Goal: Transaction & Acquisition: Purchase product/service

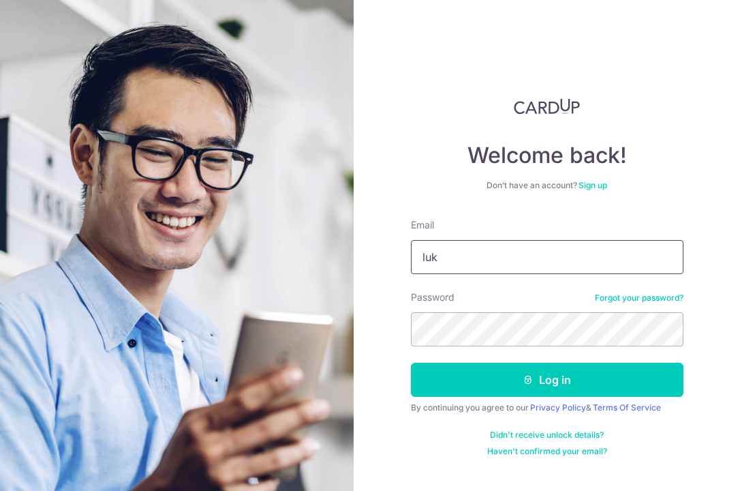
click at [487, 258] on input "luk" at bounding box center [547, 257] width 273 height 34
type input "luke.cheong@gmail.com"
click at [452, 350] on form "Email luke.cheong@gmail.com Password Forgot your password? Log in By continuing…" at bounding box center [547, 337] width 273 height 239
click at [411, 363] on button "Log in" at bounding box center [547, 380] width 273 height 34
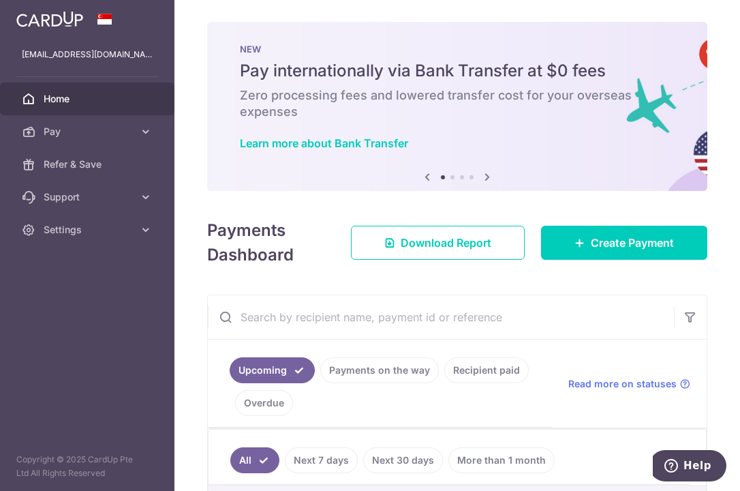
click at [485, 372] on link "Recipient paid" at bounding box center [486, 370] width 85 height 26
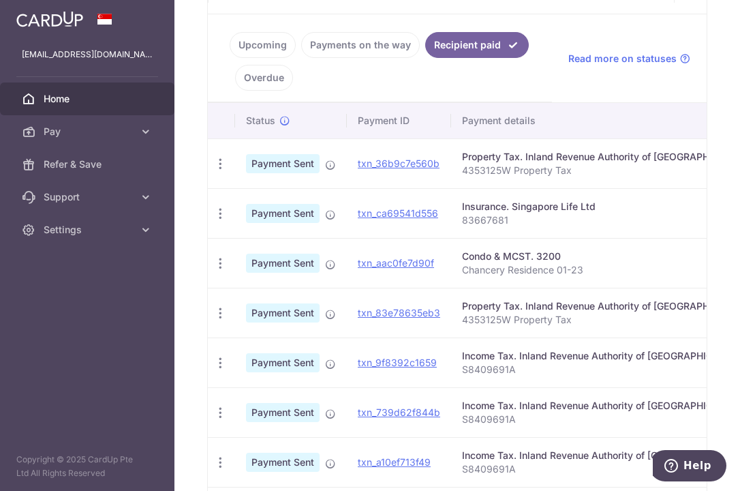
scroll to position [303, 0]
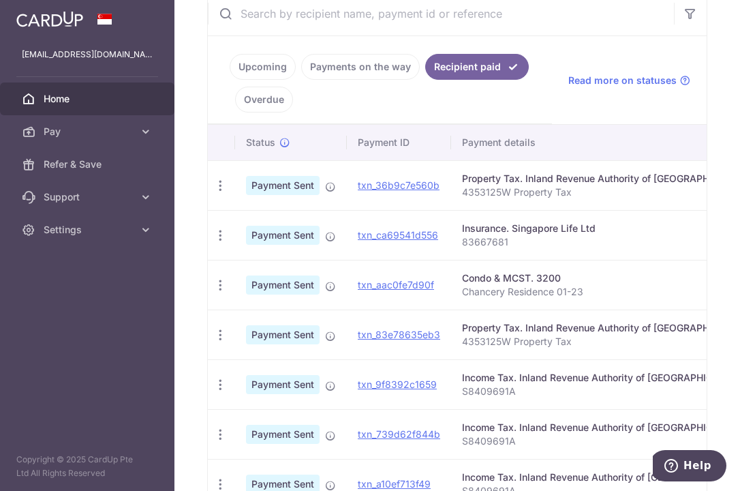
click at [510, 231] on div "Insurance. Singapore Life Ltd" at bounding box center [606, 229] width 288 height 14
click at [504, 242] on p "83667681" at bounding box center [606, 242] width 288 height 14
click at [75, 131] on span "Pay" at bounding box center [89, 132] width 90 height 14
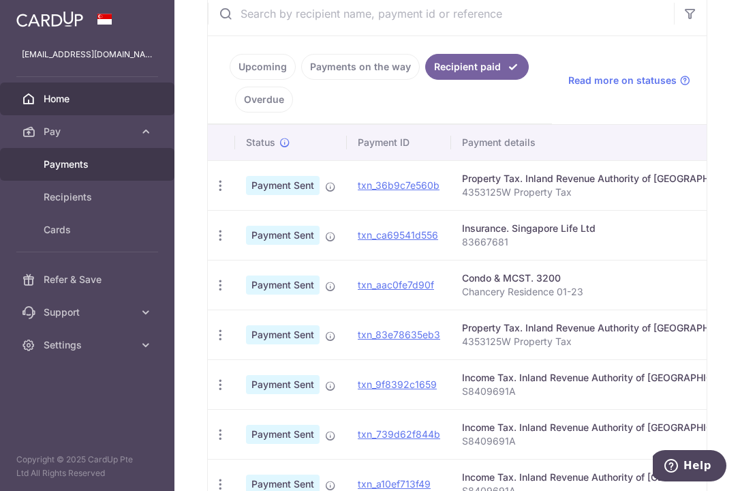
click at [66, 168] on span "Payments" at bounding box center [89, 164] width 90 height 14
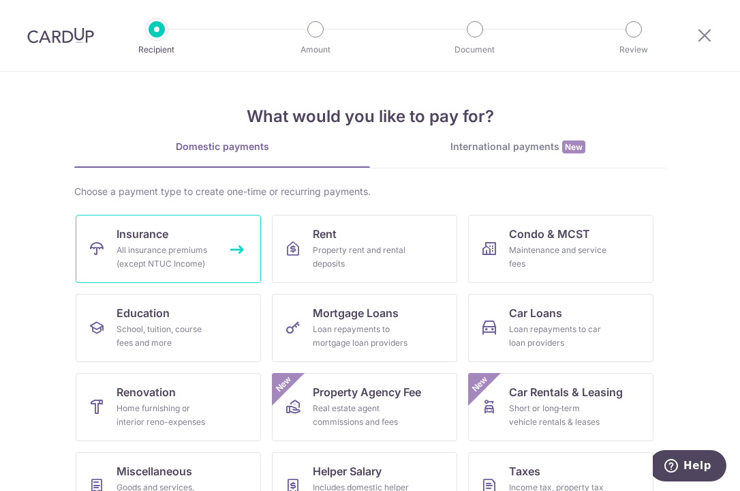
click at [180, 237] on link "Insurance All insurance premiums (except NTUC Income)" at bounding box center [168, 249] width 185 height 68
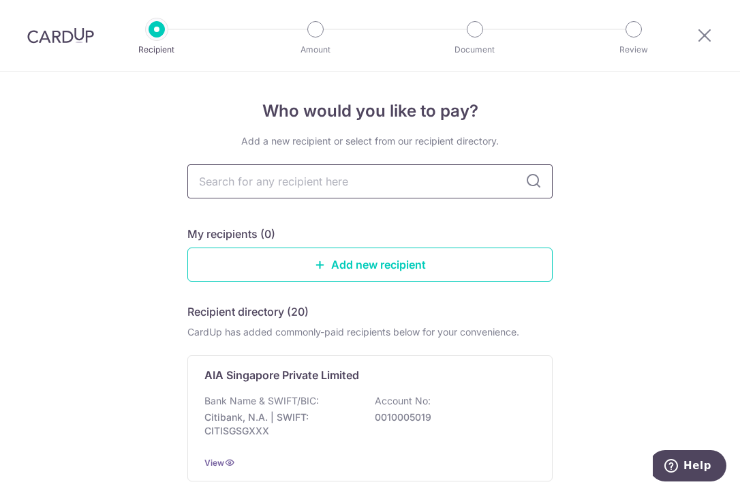
click at [291, 185] on input "text" at bounding box center [369, 181] width 365 height 34
type input "aia"
drag, startPoint x: 280, startPoint y: 185, endPoint x: 137, endPoint y: 185, distance: 142.5
click at [137, 185] on div "Who would you like to pay? Add a new recipient or select from our recipient dir…" at bounding box center [370, 336] width 740 height 528
click at [267, 179] on input "aia" at bounding box center [369, 181] width 365 height 34
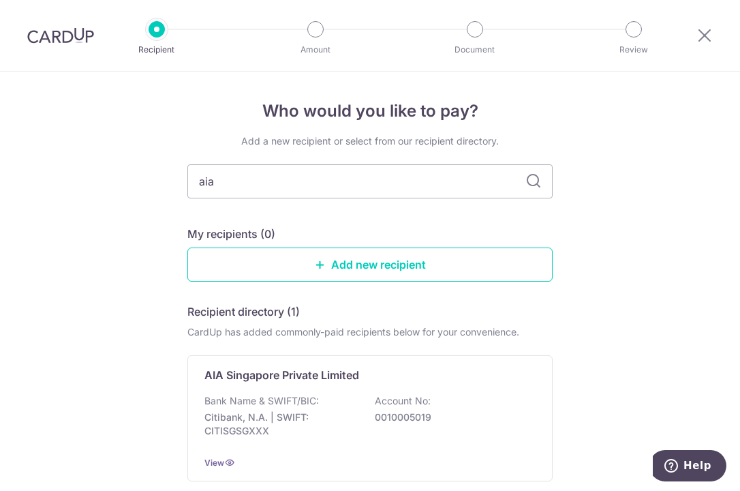
click at [528, 179] on icon at bounding box center [534, 181] width 16 height 16
click at [350, 183] on input "aia" at bounding box center [369, 181] width 365 height 34
type input "a"
type input "A"
type input "I"
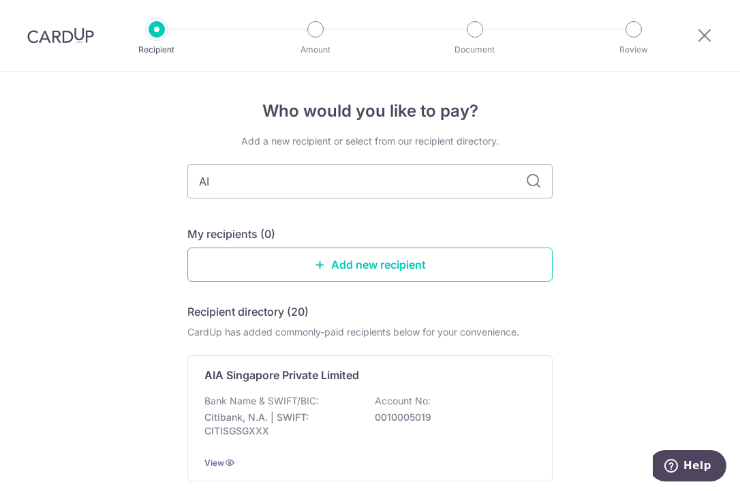
type input "AIA"
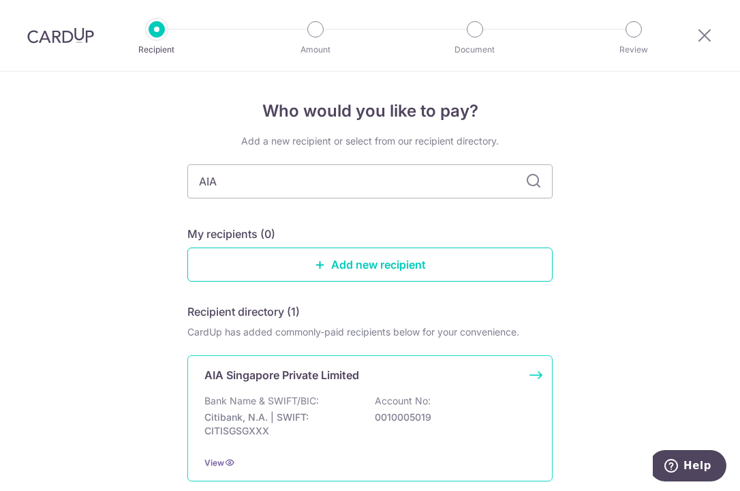
click at [284, 388] on div "AIA Singapore Private Limited Bank Name & SWIFT/BIC: Citibank, N.A. | SWIFT: CI…" at bounding box center [369, 418] width 365 height 126
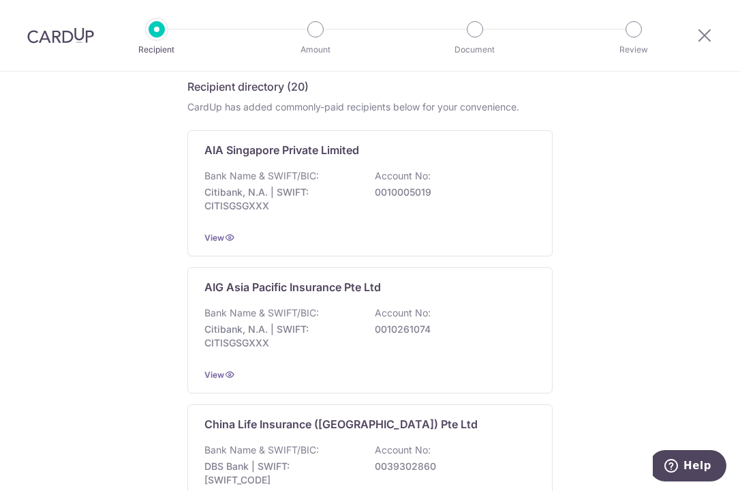
scroll to position [205, 0]
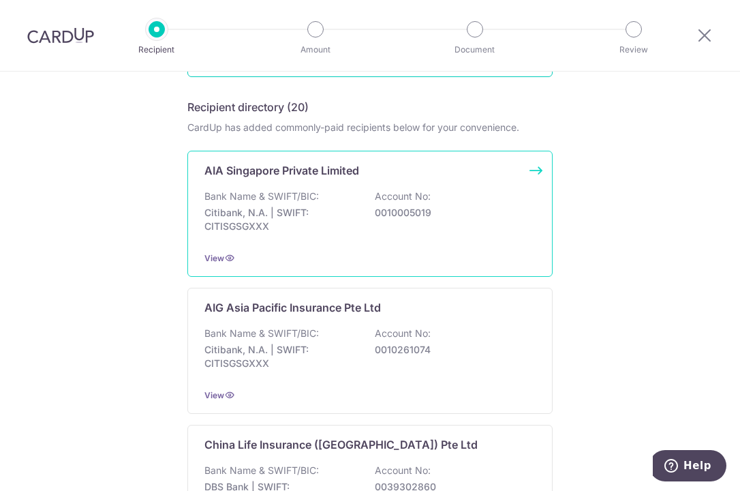
click at [313, 205] on div "Bank Name & SWIFT/BIC: Citibank, N.A. | SWIFT: CITISGSGXXX Account No: 00100050…" at bounding box center [370, 215] width 331 height 50
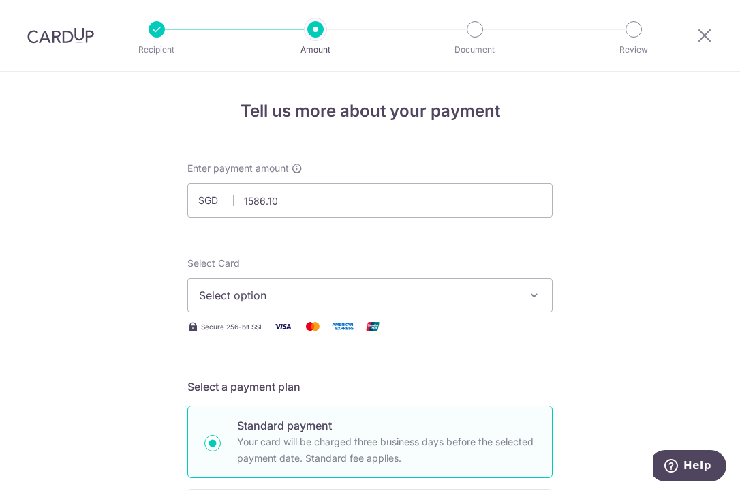
type input "1,586.10"
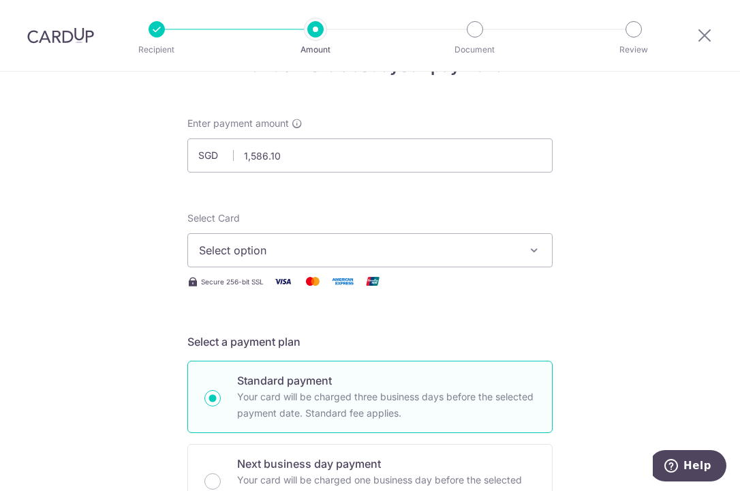
scroll to position [68, 0]
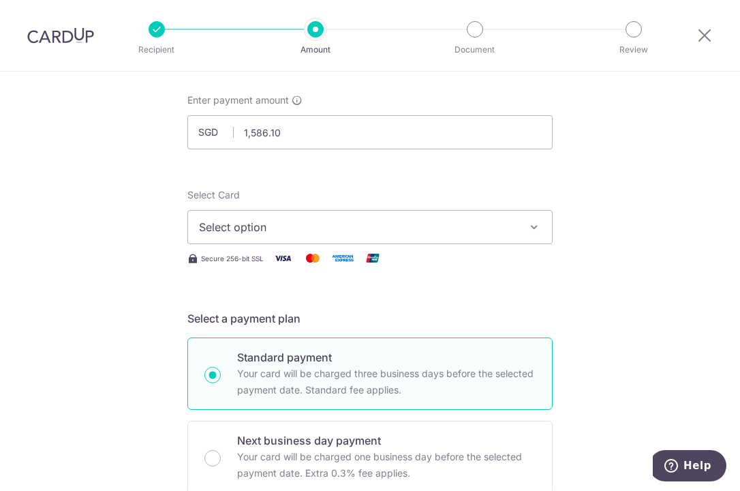
click at [278, 230] on span "Select option" at bounding box center [358, 227] width 318 height 16
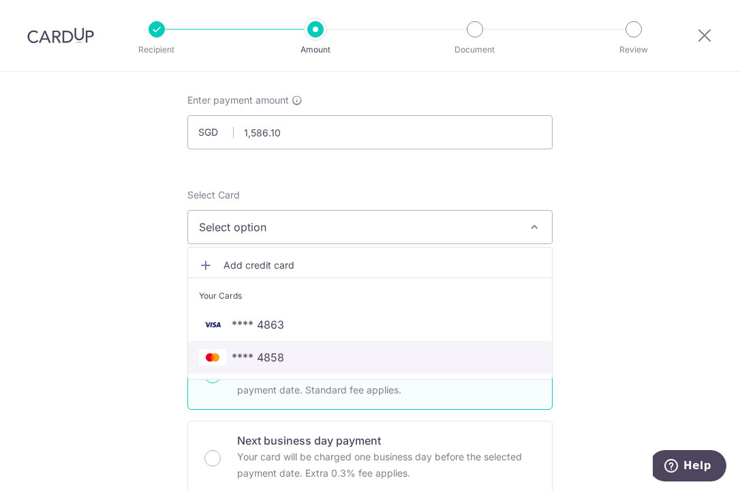
click at [279, 358] on span "**** 4858" at bounding box center [258, 357] width 52 height 16
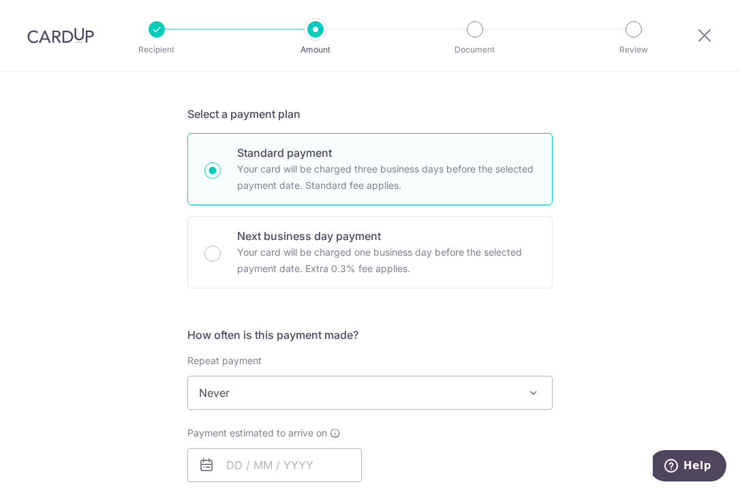
scroll to position [341, 0]
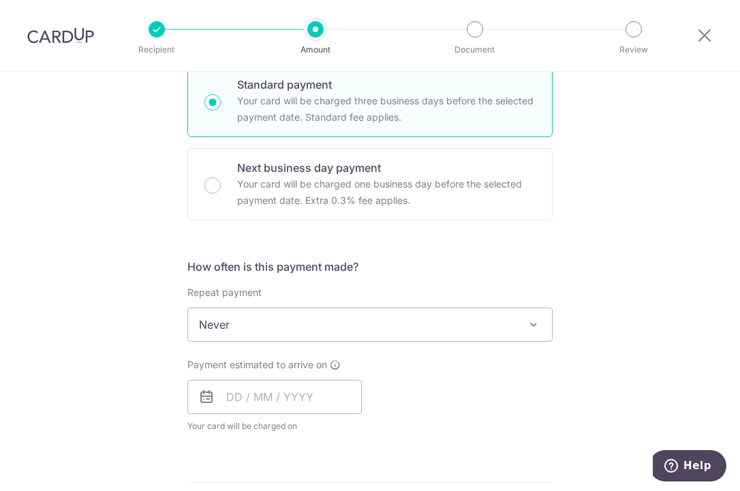
click at [243, 313] on span "Never" at bounding box center [370, 324] width 364 height 33
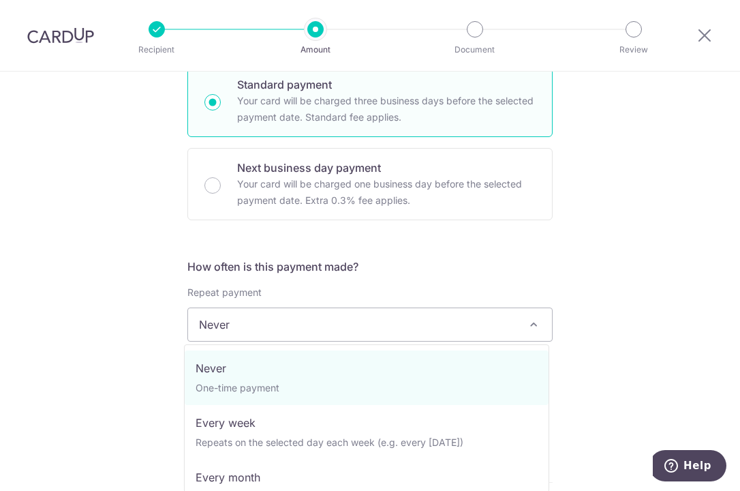
click at [250, 312] on span "Never" at bounding box center [370, 324] width 364 height 33
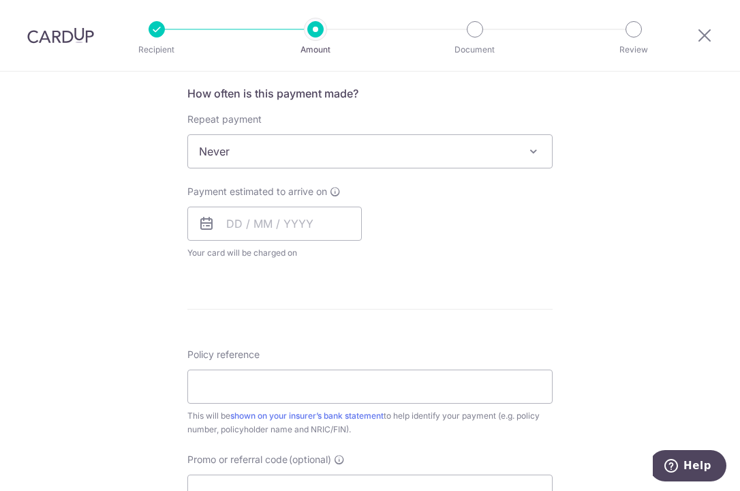
scroll to position [545, 0]
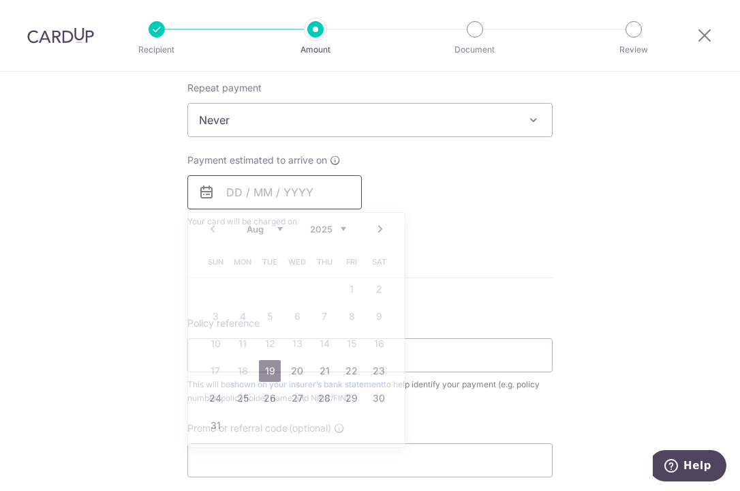
click at [235, 195] on input "text" at bounding box center [274, 192] width 175 height 34
click at [260, 366] on link "19" at bounding box center [270, 371] width 22 height 22
type input "19/08/2025"
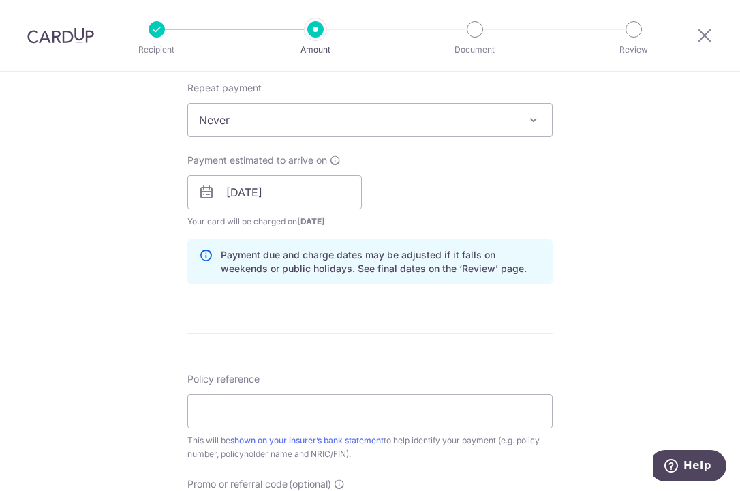
click at [119, 252] on div "Tell us more about your payment Enter payment amount SGD 1,586.10 1586.10 Selec…" at bounding box center [370, 170] width 740 height 1289
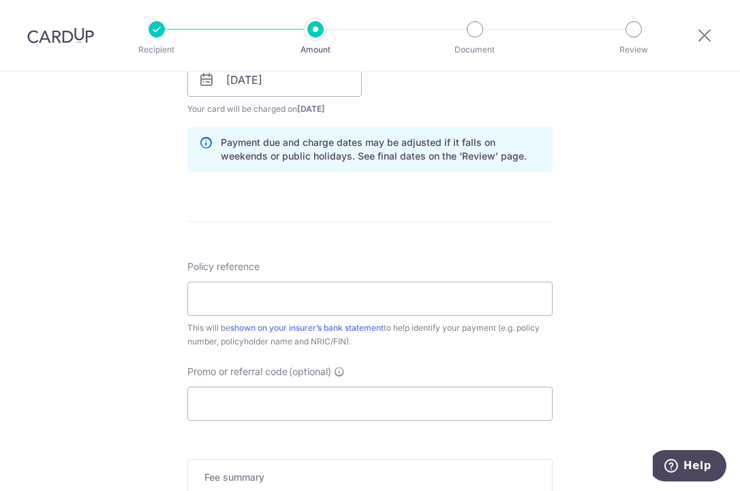
scroll to position [682, 0]
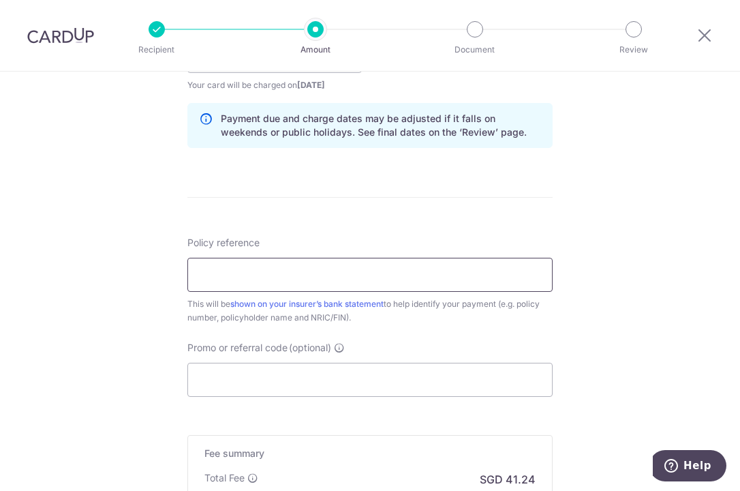
click at [261, 262] on input "Policy reference" at bounding box center [369, 275] width 365 height 34
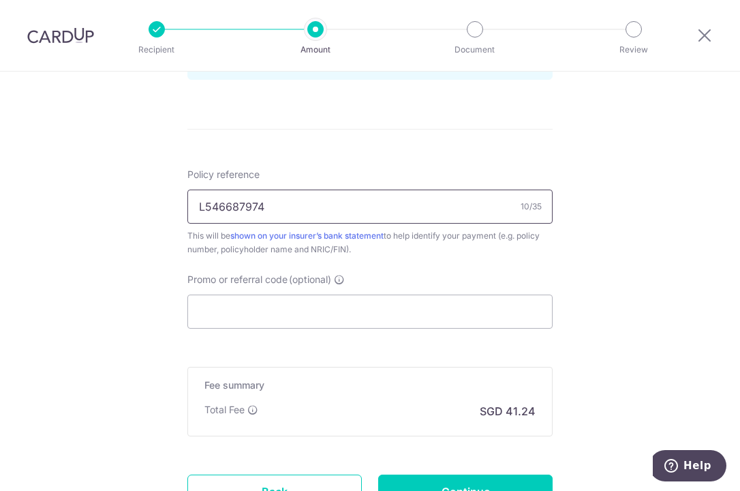
scroll to position [818, 0]
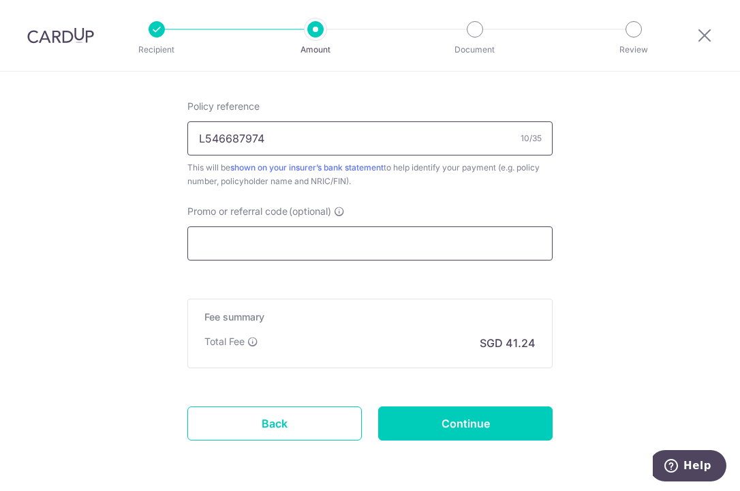
type input "L546687974"
click at [222, 246] on input "Promo or referral code (optional)" at bounding box center [369, 243] width 365 height 34
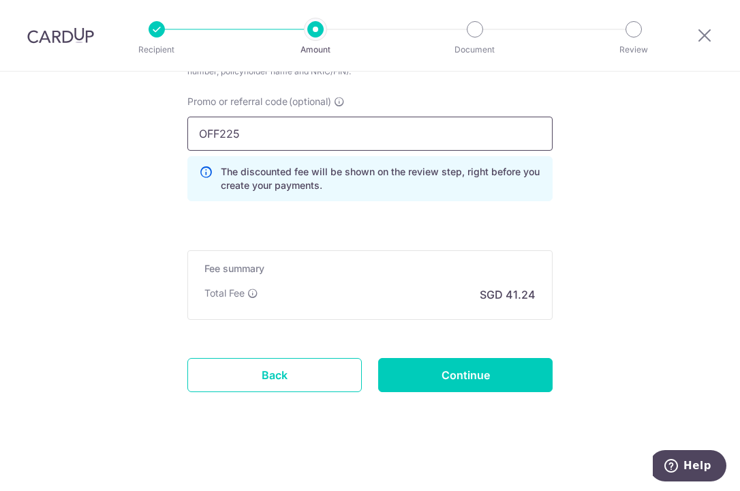
scroll to position [931, 0]
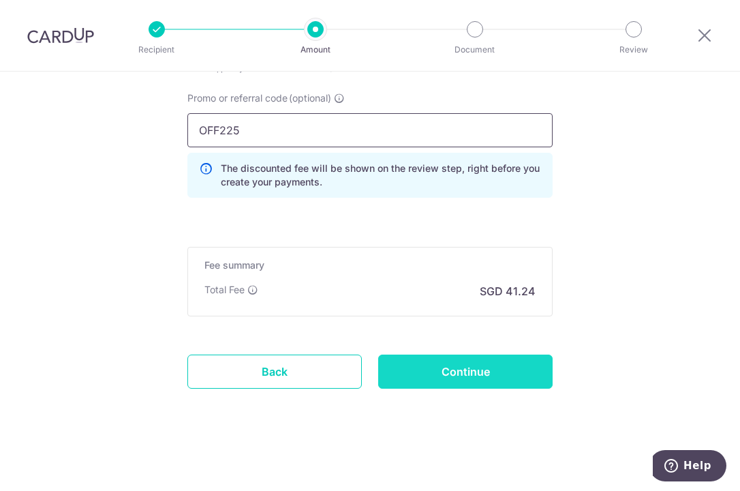
type input "OFF225"
click at [418, 362] on input "Continue" at bounding box center [465, 372] width 175 height 34
type input "Create Schedule"
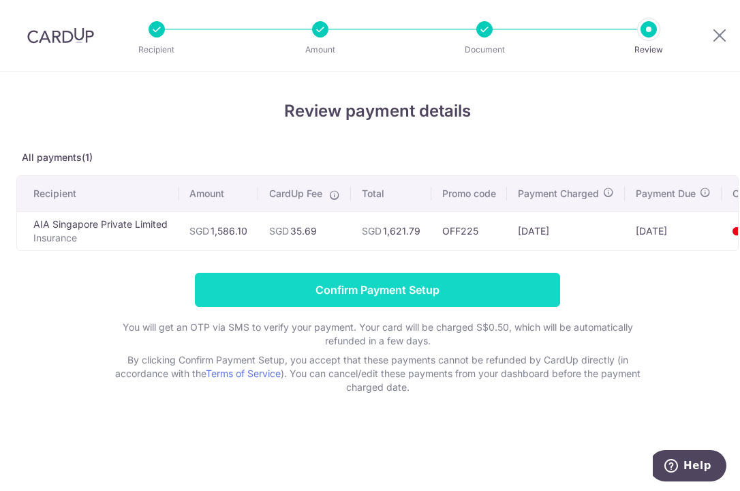
click at [306, 293] on input "Confirm Payment Setup" at bounding box center [377, 290] width 365 height 34
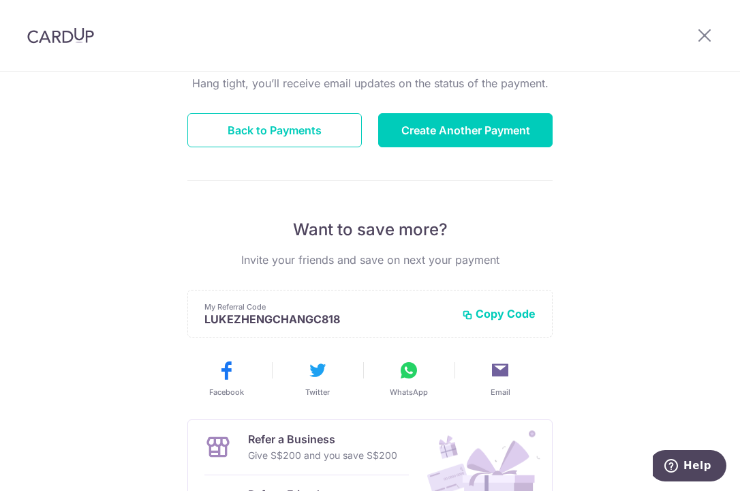
scroll to position [68, 0]
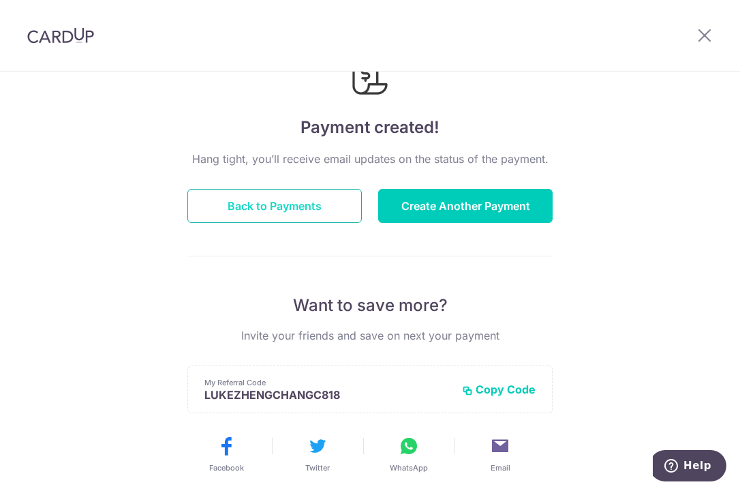
click at [325, 207] on button "Back to Payments" at bounding box center [274, 206] width 175 height 34
